Goal: Navigation & Orientation: Understand site structure

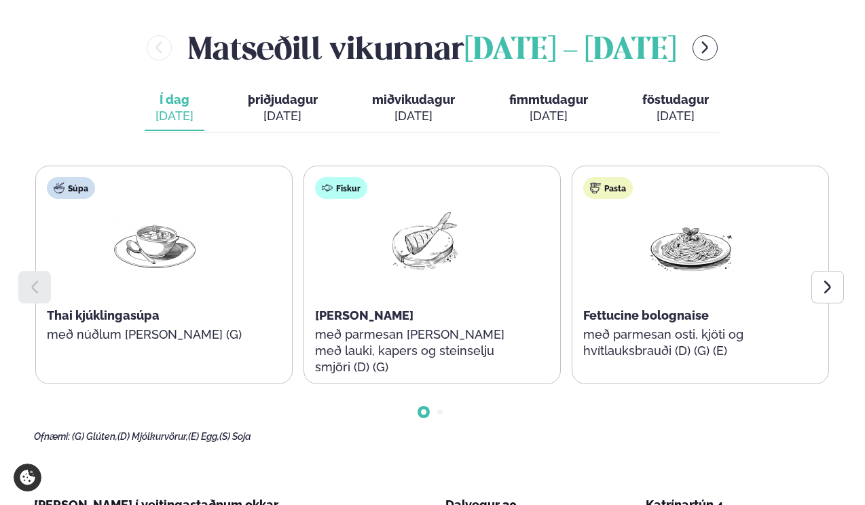
scroll to position [618, 0]
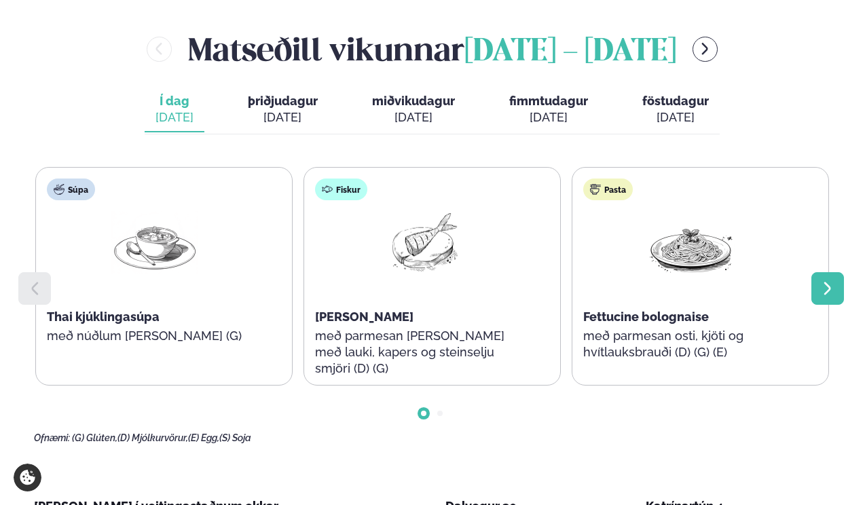
click at [840, 272] on div at bounding box center [827, 288] width 33 height 33
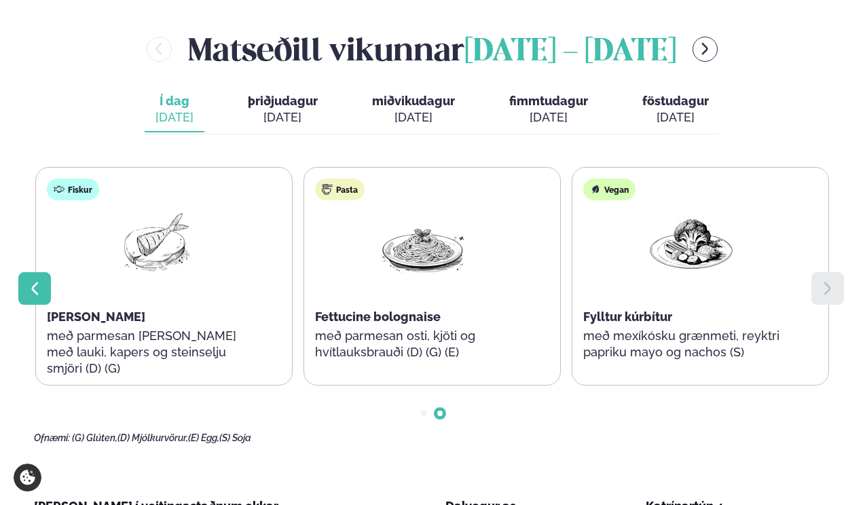
click at [41, 280] on icon at bounding box center [34, 288] width 16 height 16
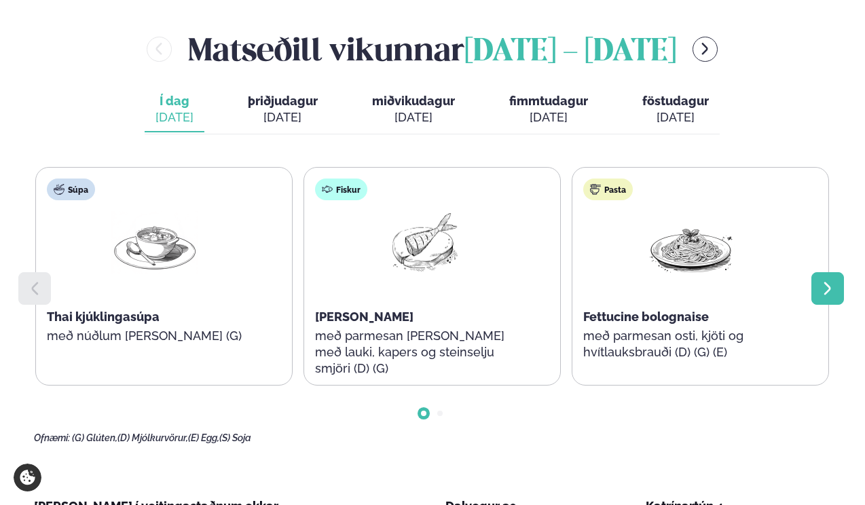
click at [823, 280] on icon at bounding box center [827, 288] width 16 height 16
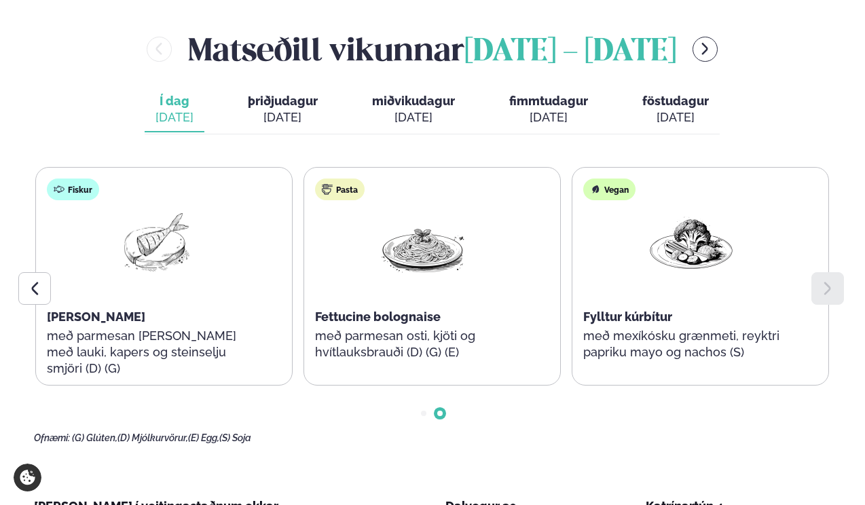
click at [284, 109] on div "[DATE]" at bounding box center [283, 117] width 70 height 16
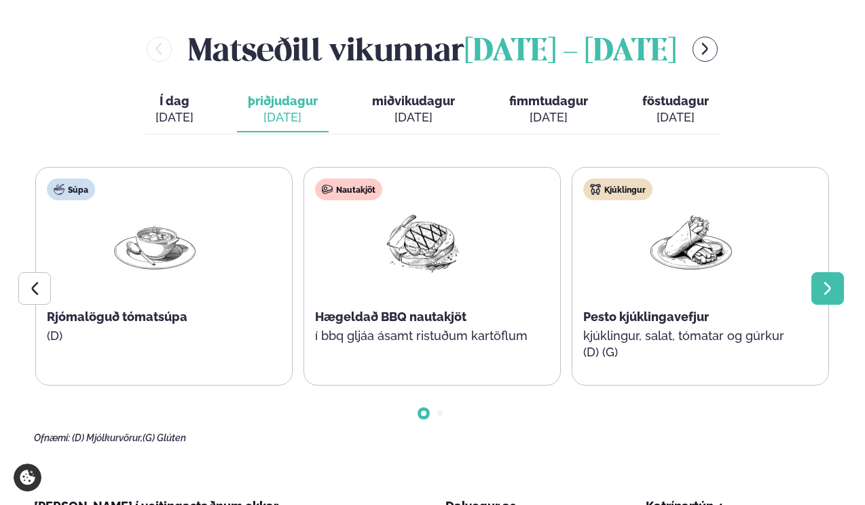
click at [824, 280] on icon at bounding box center [827, 288] width 16 height 16
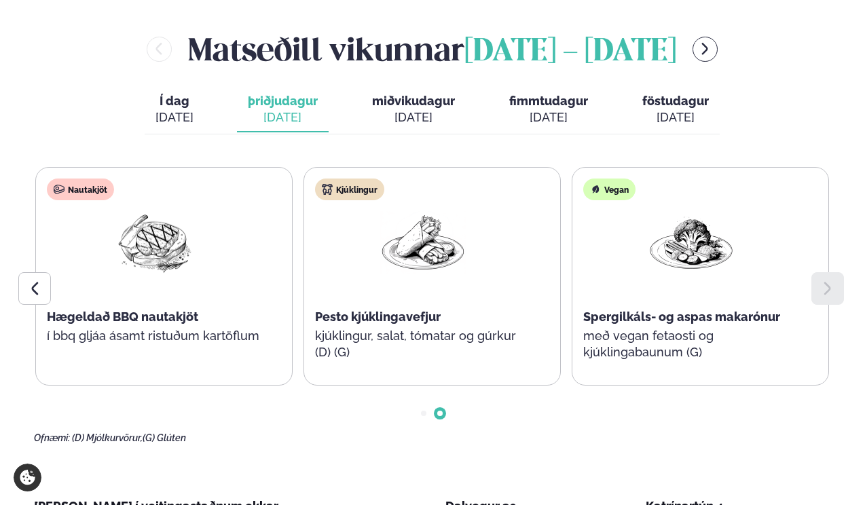
click at [422, 109] on div "[DATE]" at bounding box center [413, 117] width 83 height 16
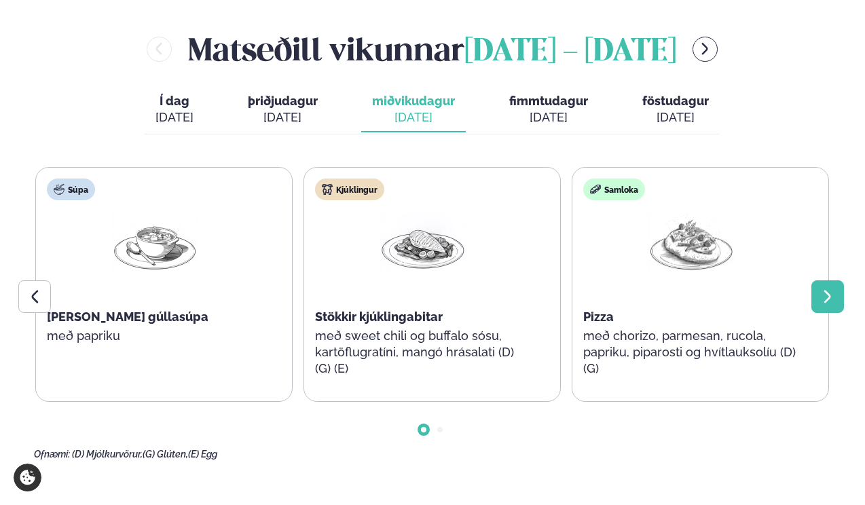
click at [836, 280] on div at bounding box center [827, 296] width 33 height 33
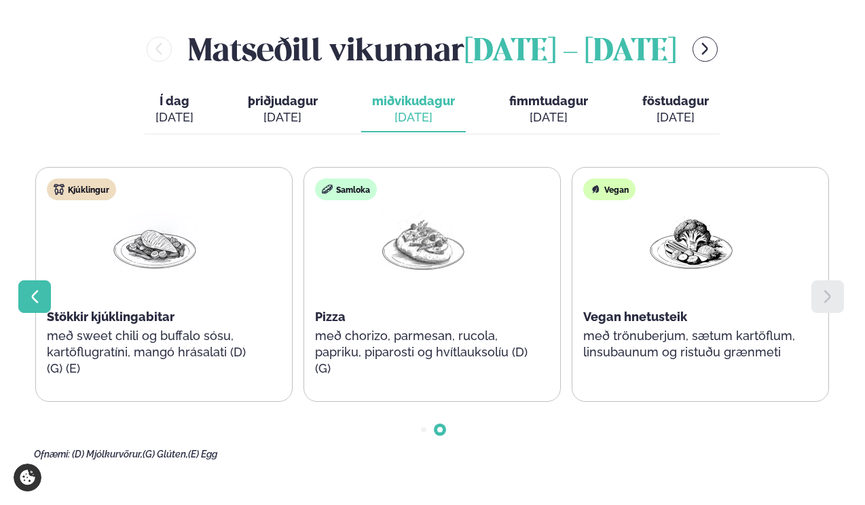
click at [44, 280] on div at bounding box center [34, 296] width 33 height 33
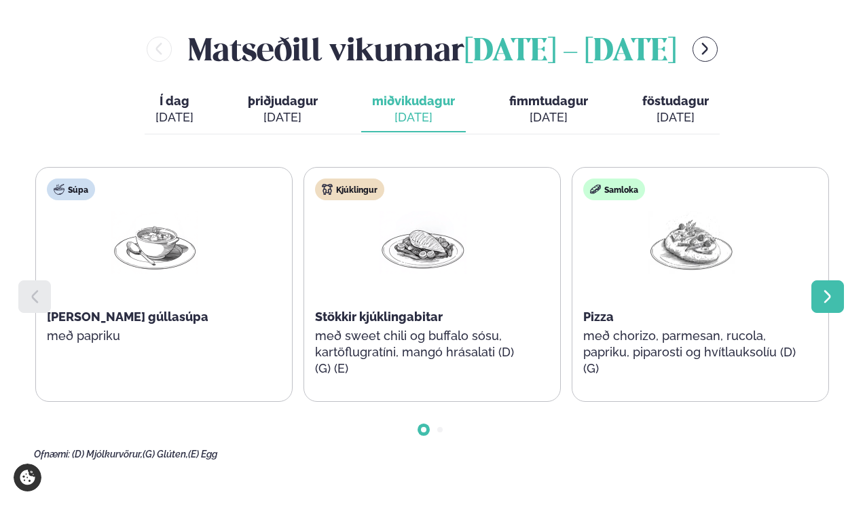
click at [827, 290] on icon at bounding box center [826, 296] width 7 height 13
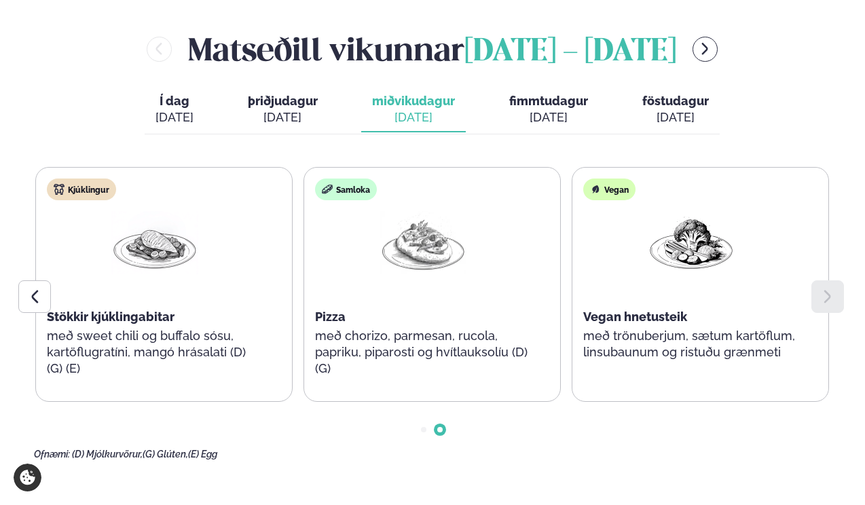
click at [276, 109] on div "[DATE]" at bounding box center [283, 117] width 70 height 16
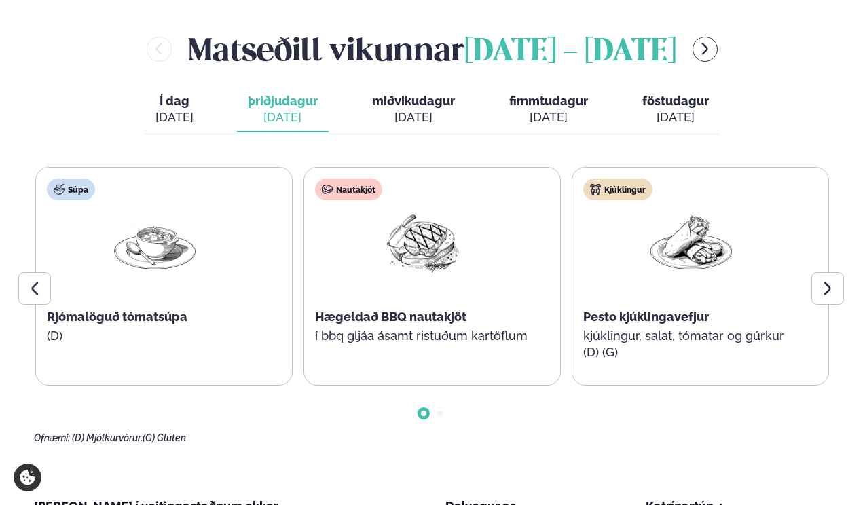
click at [179, 109] on div "[DATE]" at bounding box center [174, 117] width 38 height 16
